Goal: Task Accomplishment & Management: Manage account settings

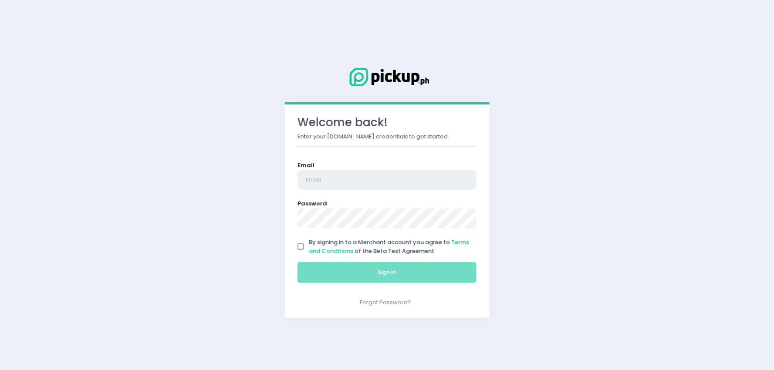
type input "[EMAIL_ADDRESS][DOMAIN_NAME]"
click at [301, 245] on input "By signing in to a Merchant account you agree to Terms and Conditions of the Be…" at bounding box center [301, 247] width 17 height 17
checkbox input "true"
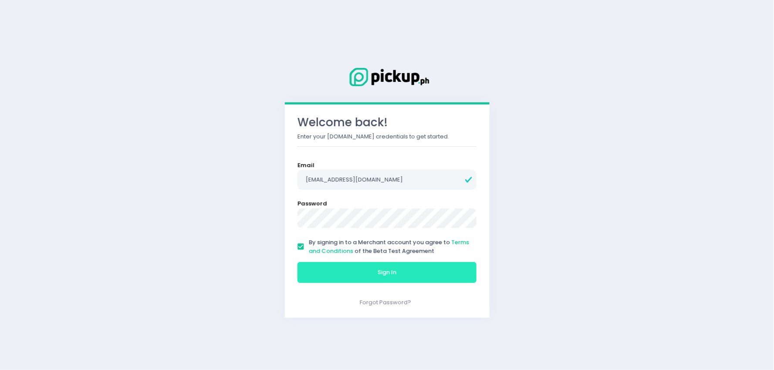
click at [349, 266] on button "Sign In" at bounding box center [387, 272] width 179 height 21
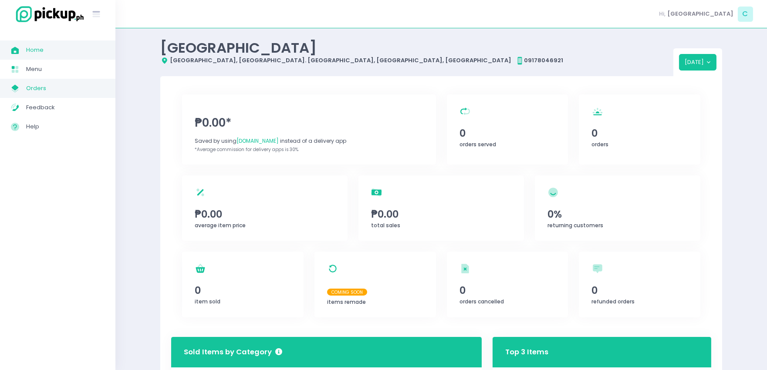
click at [48, 88] on span "Orders" at bounding box center [65, 88] width 78 height 11
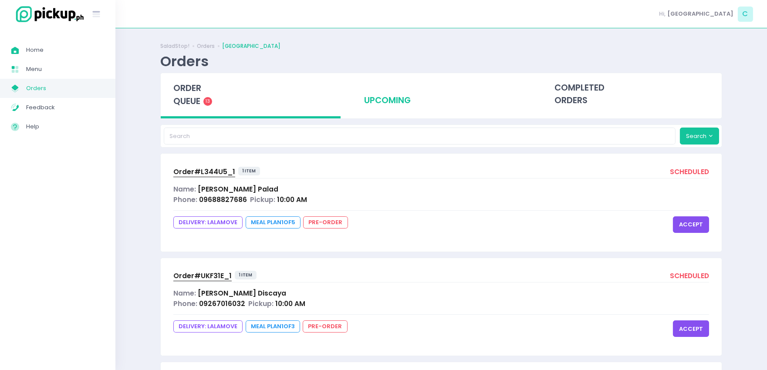
click at [400, 98] on div "upcoming" at bounding box center [442, 94] width 180 height 43
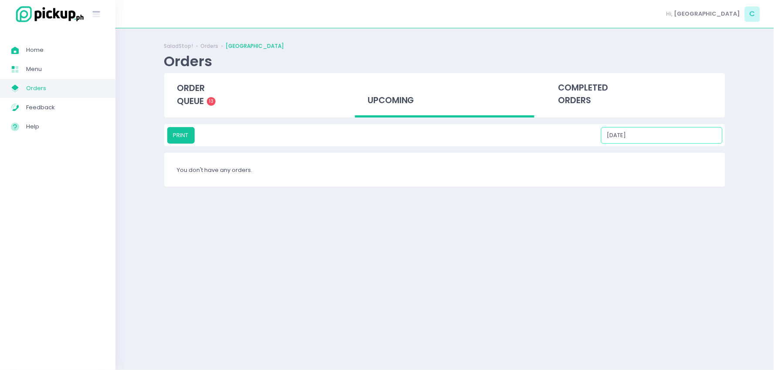
click at [663, 136] on input "[DATE]" at bounding box center [662, 135] width 122 height 17
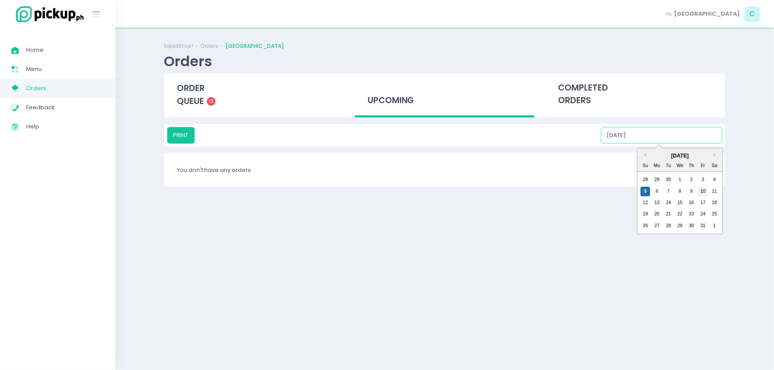
click at [702, 189] on div "10" at bounding box center [703, 192] width 10 height 10
type input "[DATE]"
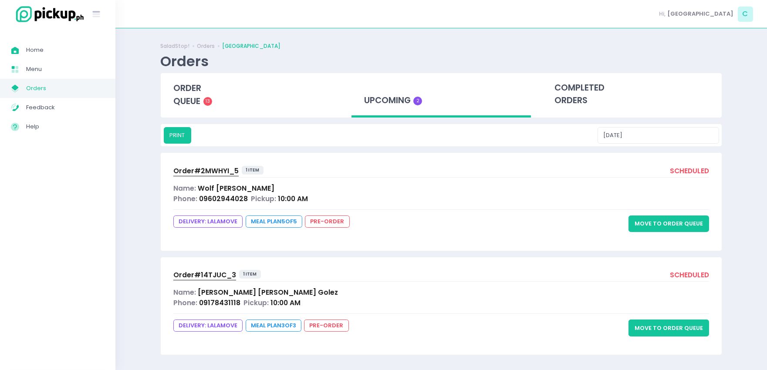
scroll to position [2, 0]
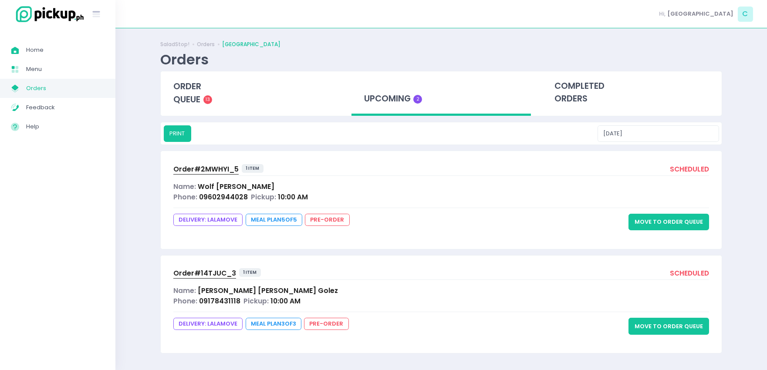
click at [212, 272] on span "Order# 14TJUC_3" at bounding box center [204, 273] width 63 height 9
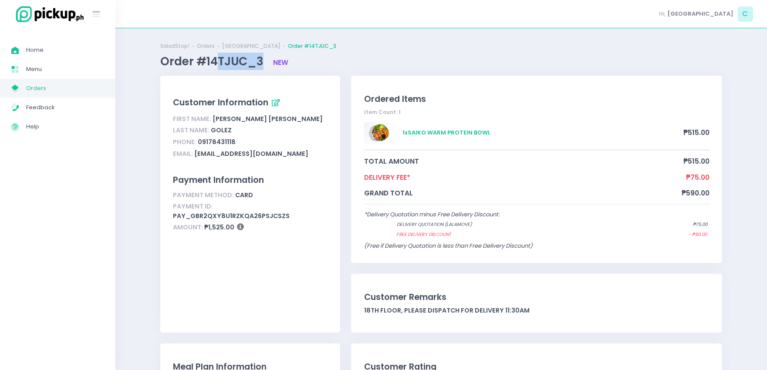
drag, startPoint x: 264, startPoint y: 65, endPoint x: 218, endPoint y: 63, distance: 45.8
click at [218, 63] on span "Order #14TJUC_3" at bounding box center [213, 62] width 106 height 16
click at [207, 62] on span "Order #14TJUC_3" at bounding box center [213, 62] width 106 height 16
drag, startPoint x: 207, startPoint y: 62, endPoint x: 262, endPoint y: 60, distance: 54.9
click at [262, 60] on span "Order #14TJUC_3" at bounding box center [213, 62] width 106 height 16
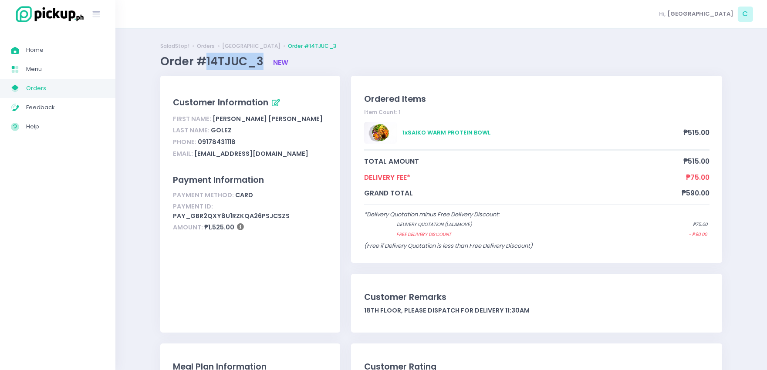
copy span "14TJUC_3"
drag, startPoint x: 233, startPoint y: 218, endPoint x: 203, endPoint y: 220, distance: 30.1
click at [203, 222] on div "Amount: ₱1,525.00" at bounding box center [250, 228] width 155 height 12
copy div "₱1,525.00"
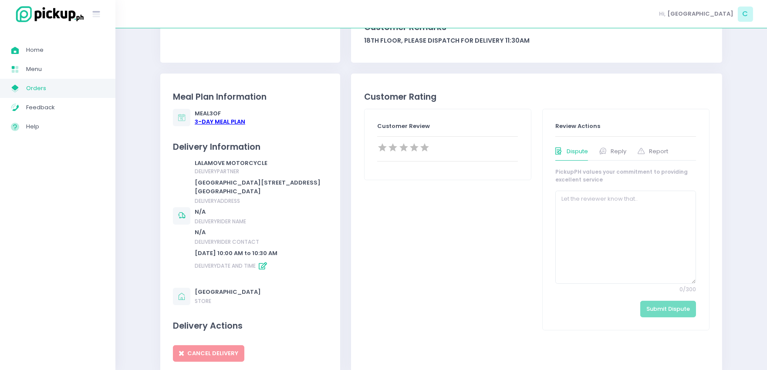
scroll to position [271, 0]
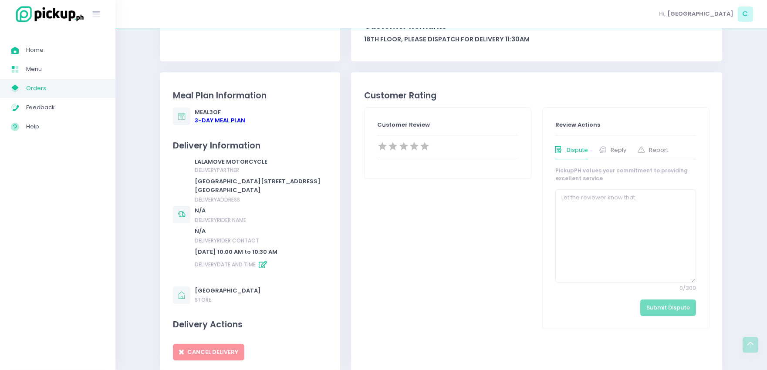
click at [231, 119] on div "3 -Day Meal Plan" at bounding box center [220, 120] width 51 height 9
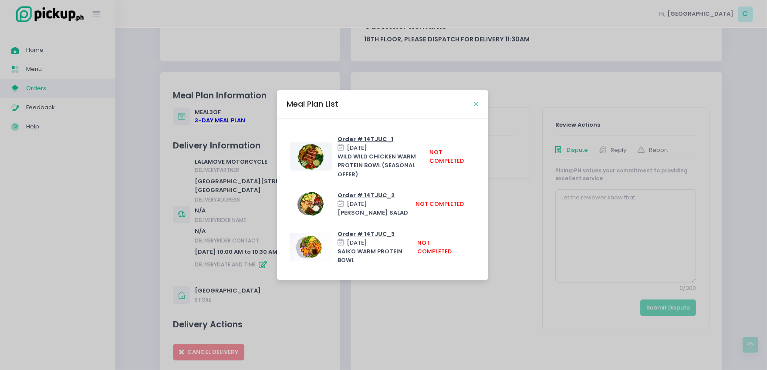
click at [477, 108] on icon "Close" at bounding box center [476, 104] width 4 height 7
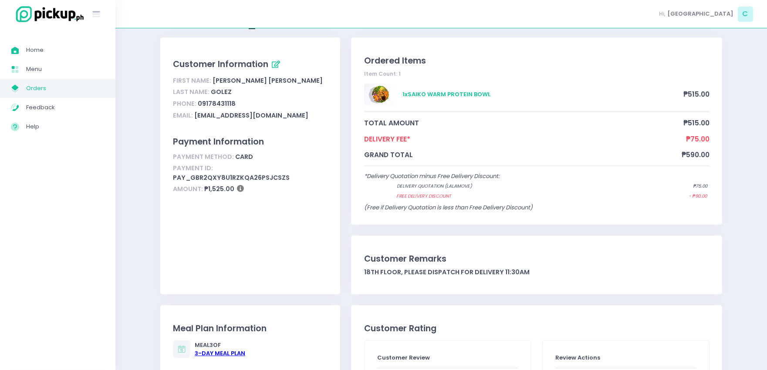
scroll to position [37, 0]
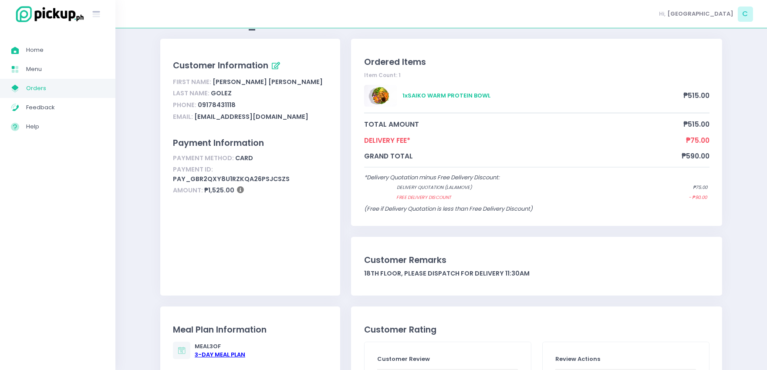
click at [587, 271] on div "18th floor, please dispatch for delivery 11:30am" at bounding box center [536, 273] width 345 height 9
